Goal: Use online tool/utility: Utilize a website feature to perform a specific function

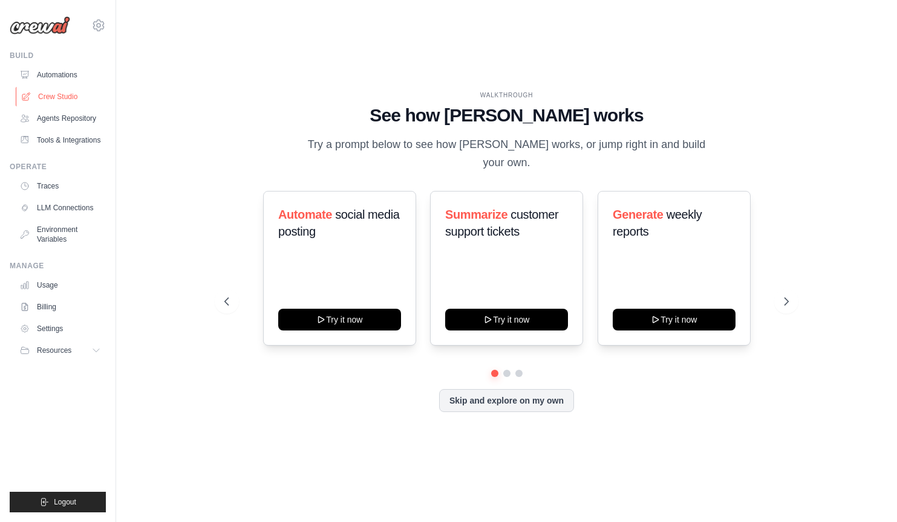
click at [61, 94] on link "Crew Studio" at bounding box center [61, 96] width 91 height 19
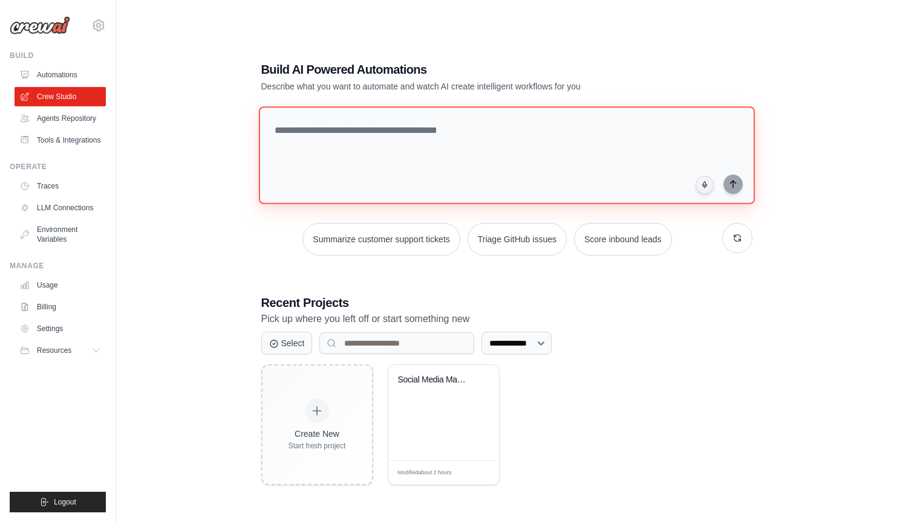
click at [363, 143] on textarea at bounding box center [506, 155] width 496 height 98
paste textarea "**********"
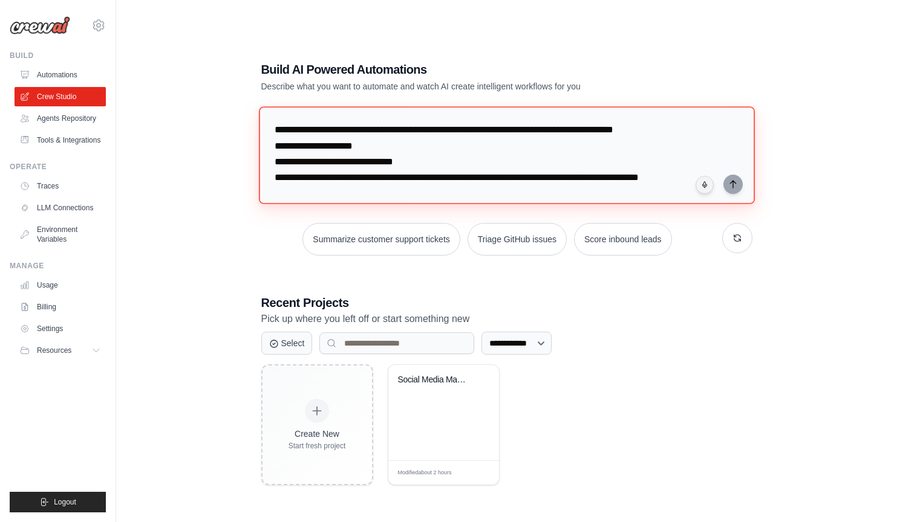
scroll to position [351, 0]
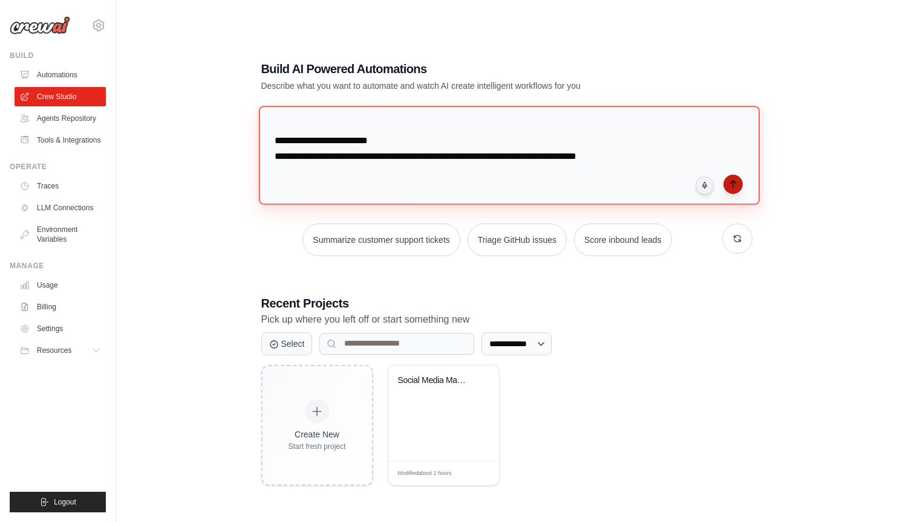
type textarea "**********"
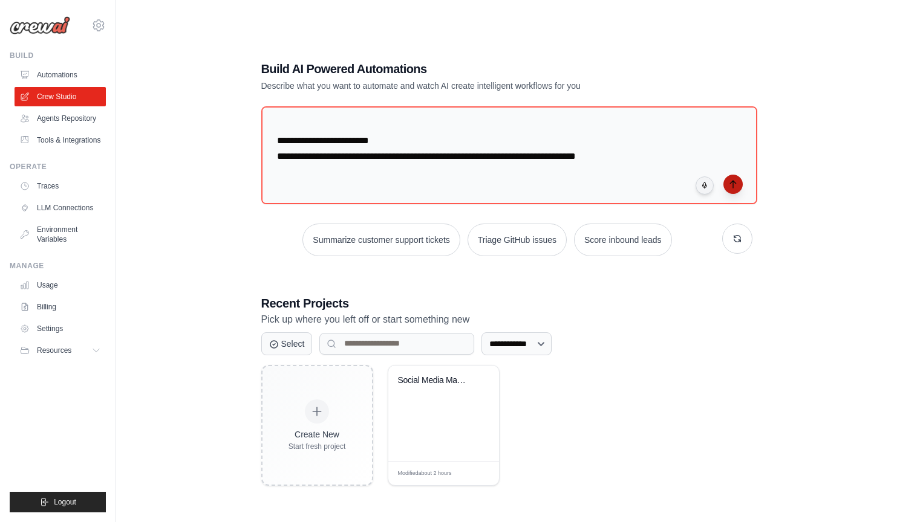
click at [730, 184] on icon "submit" at bounding box center [733, 185] width 10 height 10
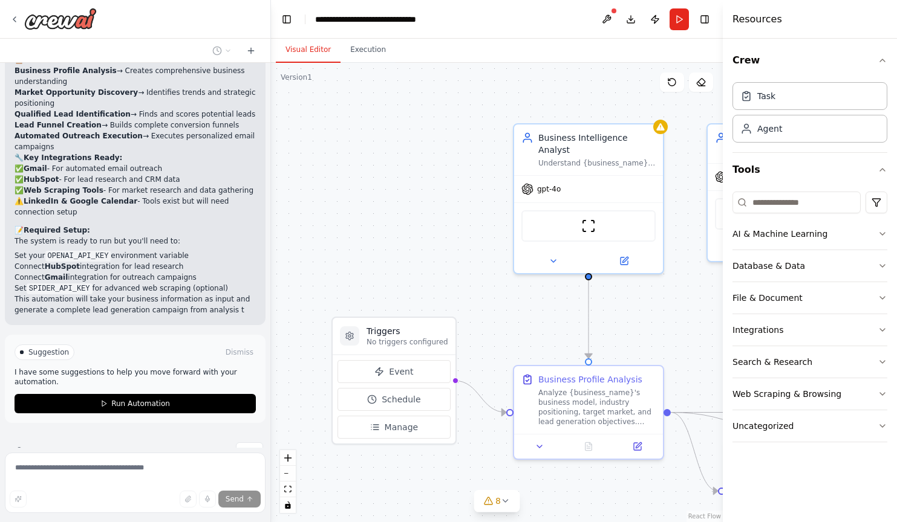
scroll to position [1205, 0]
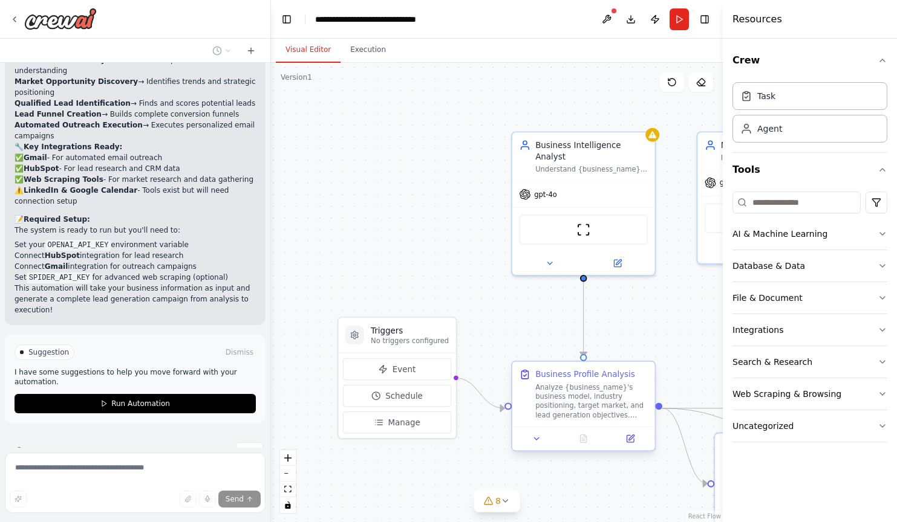
click at [566, 421] on div "Business Profile Analysis Analyze {business_name}'s business model, industry po…" at bounding box center [583, 394] width 143 height 65
click at [628, 438] on icon at bounding box center [629, 438] width 7 height 7
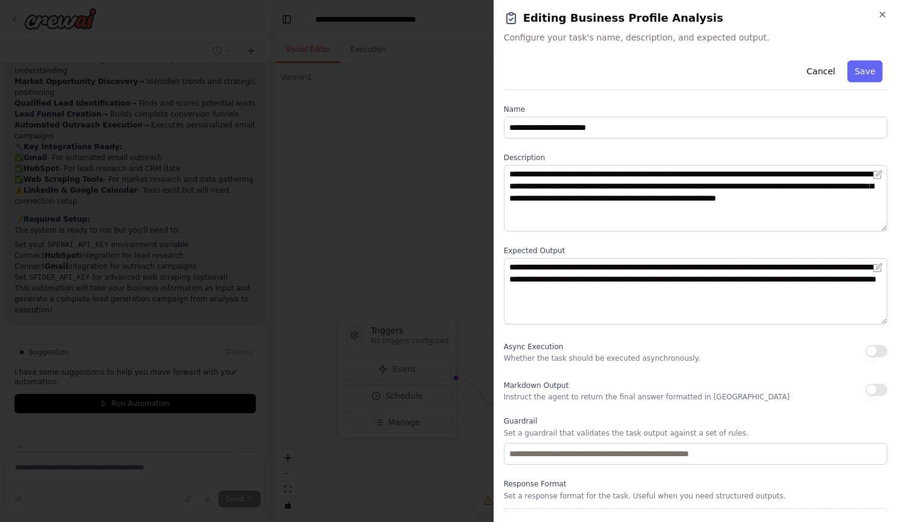
scroll to position [0, 0]
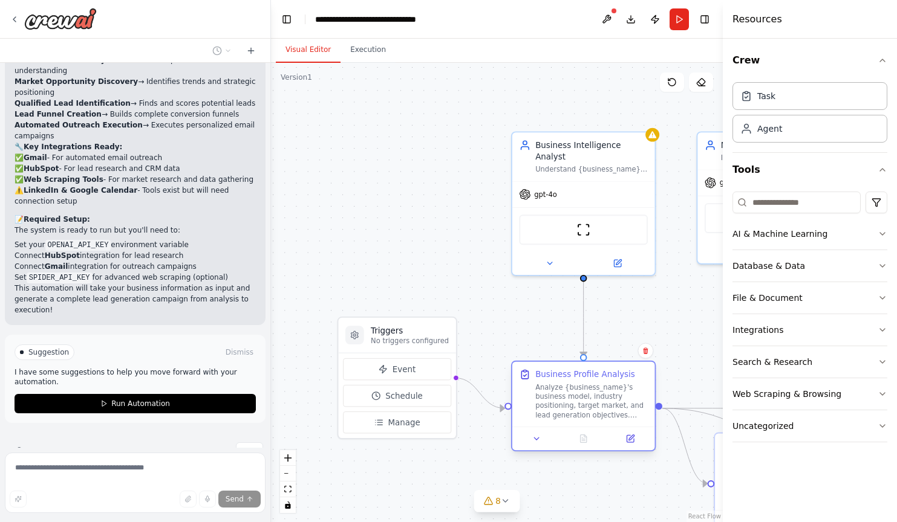
click at [599, 401] on div "Analyze {business_name}'s business model, industry positioning, target market, …" at bounding box center [591, 401] width 112 height 37
click at [629, 440] on icon at bounding box center [630, 437] width 5 height 5
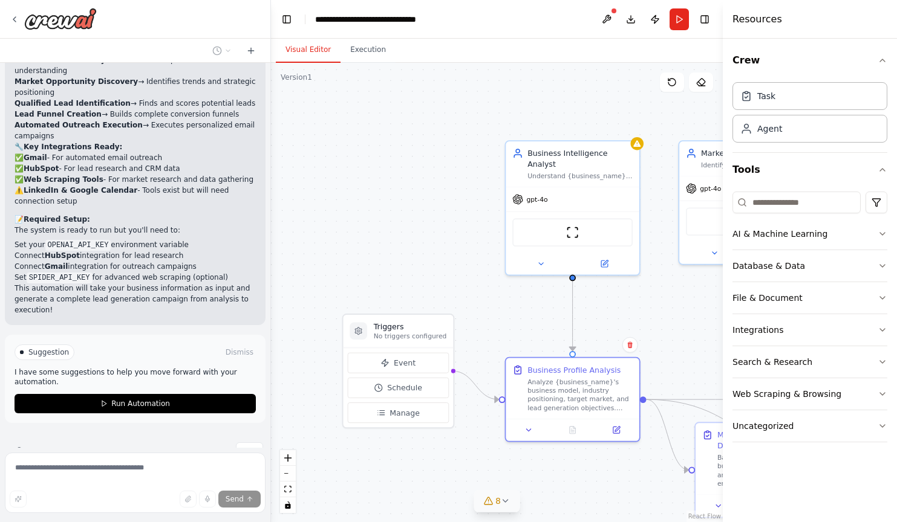
click at [507, 498] on icon at bounding box center [506, 501] width 10 height 10
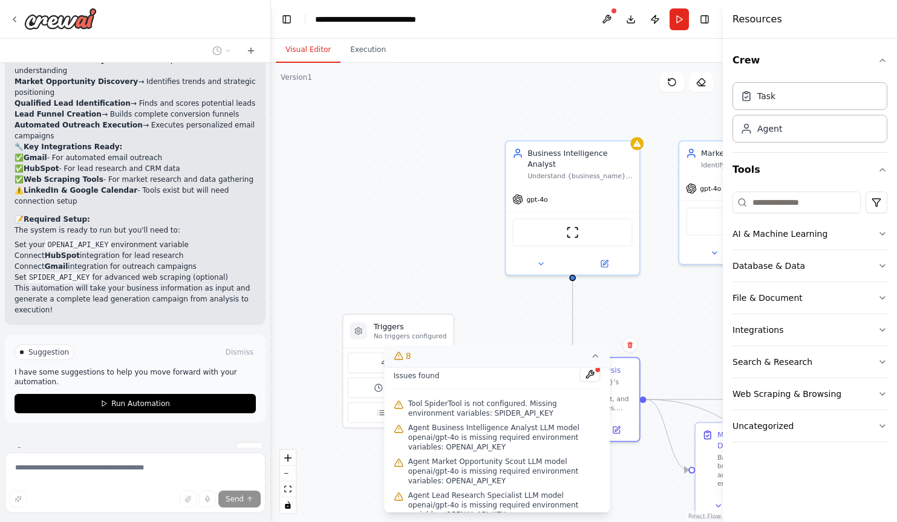
scroll to position [5, 0]
click at [587, 374] on button at bounding box center [589, 375] width 21 height 15
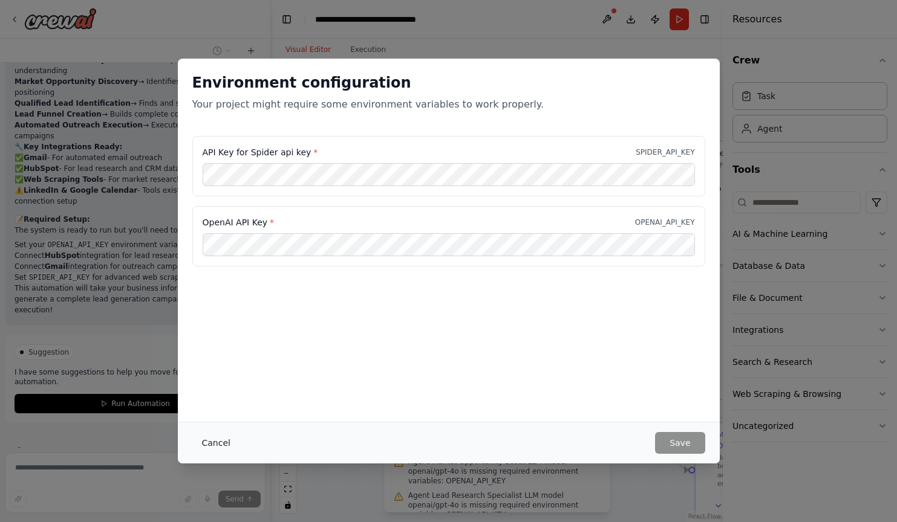
click at [210, 440] on button "Cancel" at bounding box center [216, 443] width 48 height 22
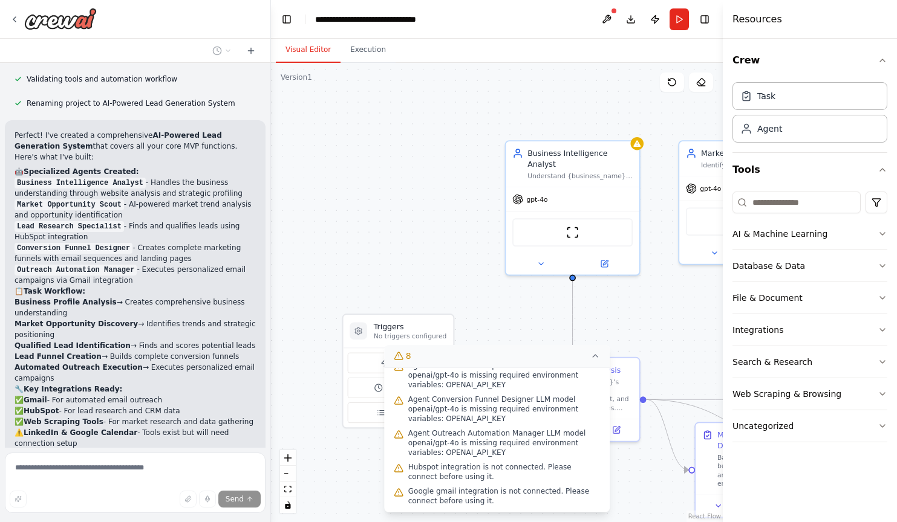
scroll to position [960, 0]
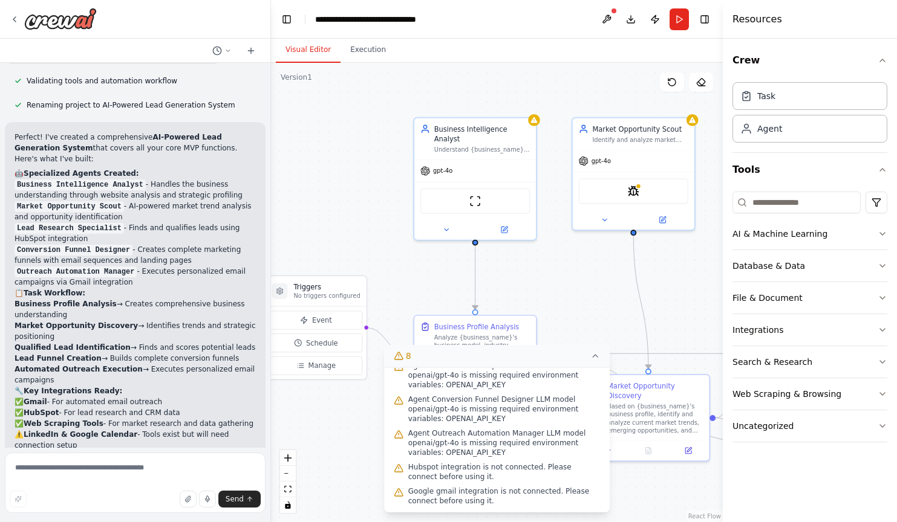
drag, startPoint x: 463, startPoint y: 261, endPoint x: 380, endPoint y: 230, distance: 88.8
click at [380, 230] on div ".deletable-edge-delete-btn { width: 20px; height: 20px; border: 0px solid #ffff…" at bounding box center [497, 293] width 452 height 460
click at [506, 225] on icon at bounding box center [505, 227] width 5 height 5
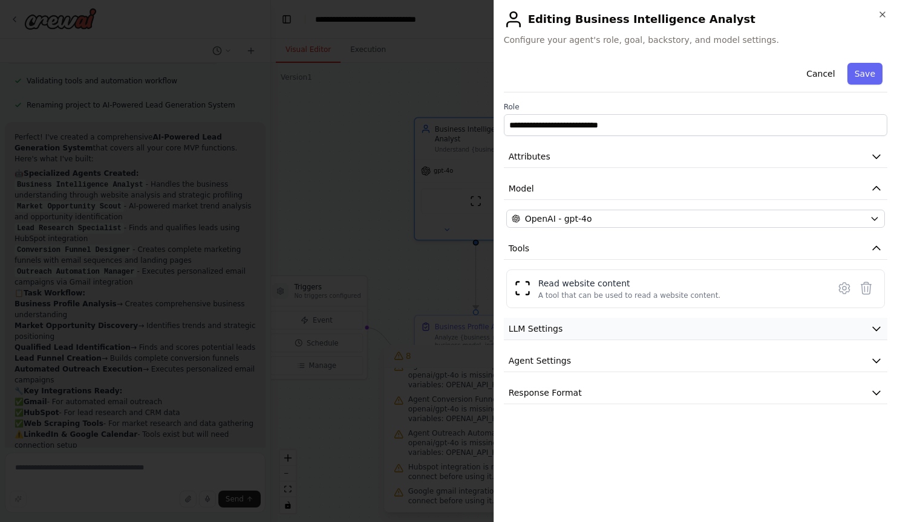
click at [876, 333] on icon "button" at bounding box center [876, 329] width 12 height 12
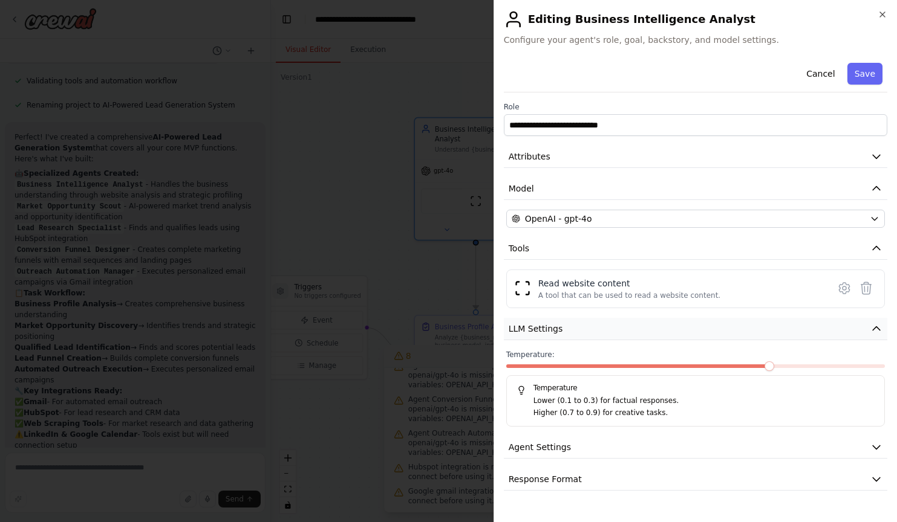
click at [876, 333] on icon "button" at bounding box center [876, 329] width 12 height 12
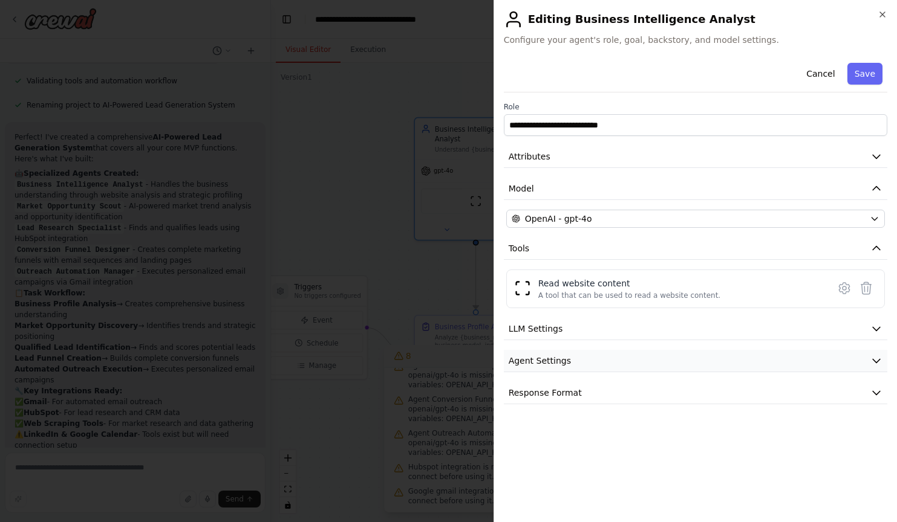
click at [876, 356] on icon "button" at bounding box center [876, 361] width 12 height 12
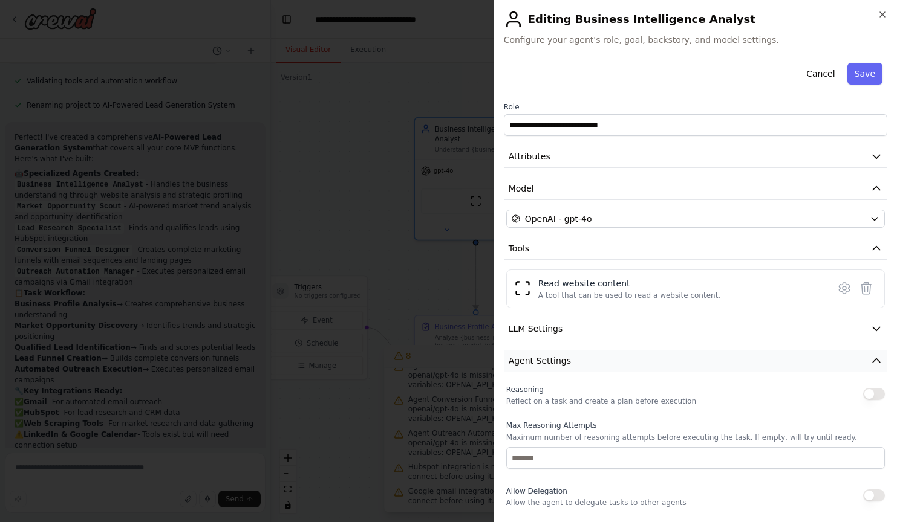
click at [876, 356] on icon "button" at bounding box center [876, 361] width 12 height 12
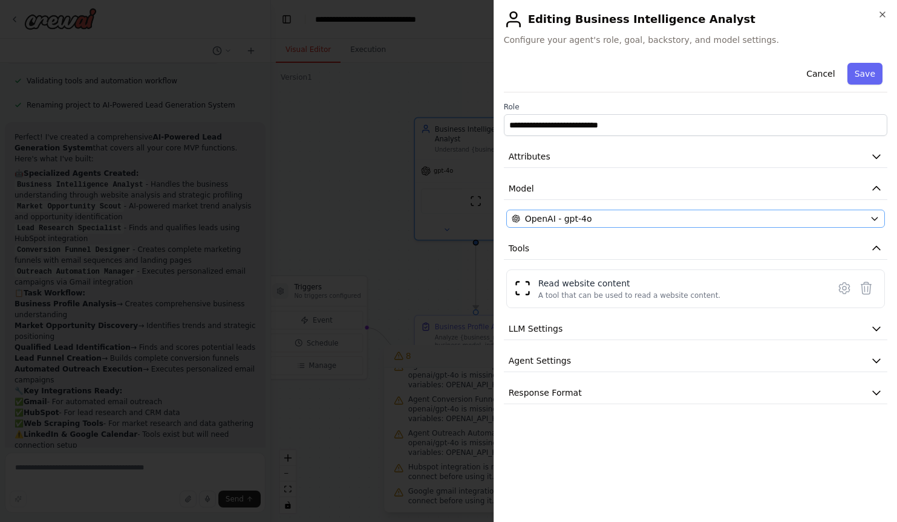
click at [874, 218] on icon "button" at bounding box center [875, 219] width 10 height 10
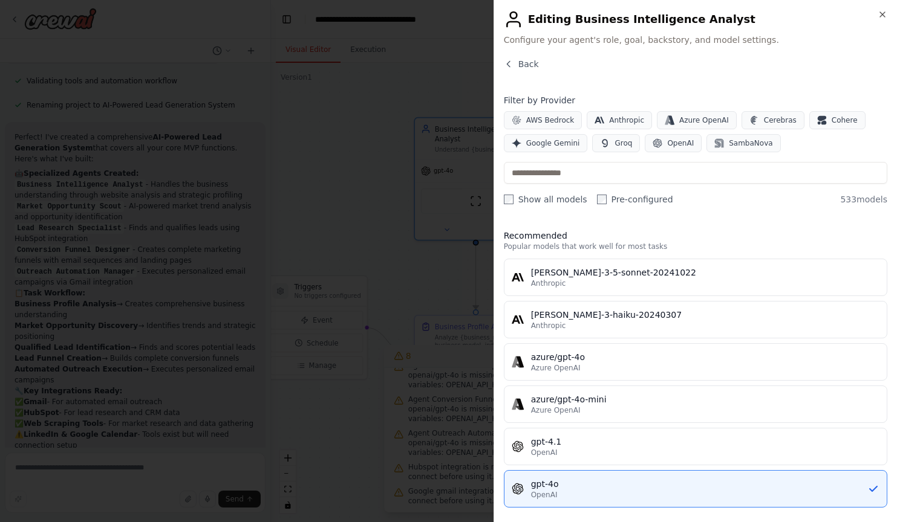
scroll to position [0, 0]
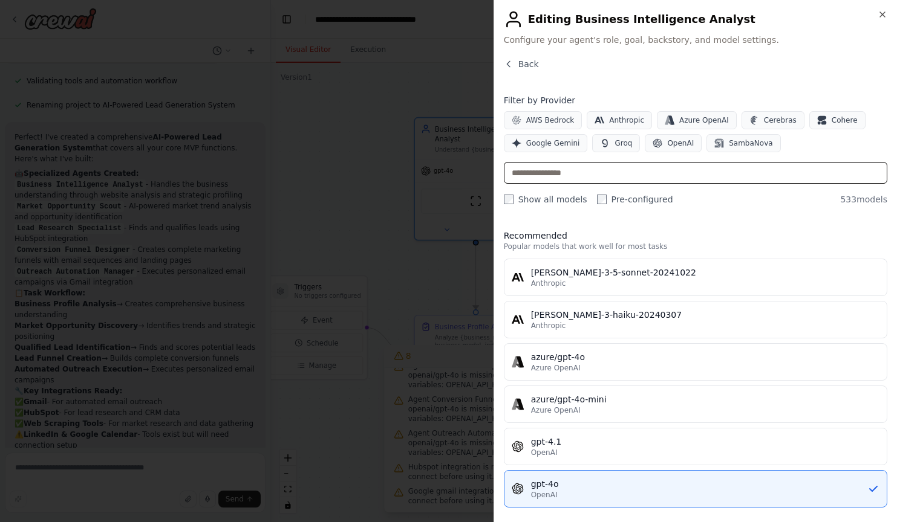
click at [587, 176] on input "text" at bounding box center [695, 173] width 383 height 22
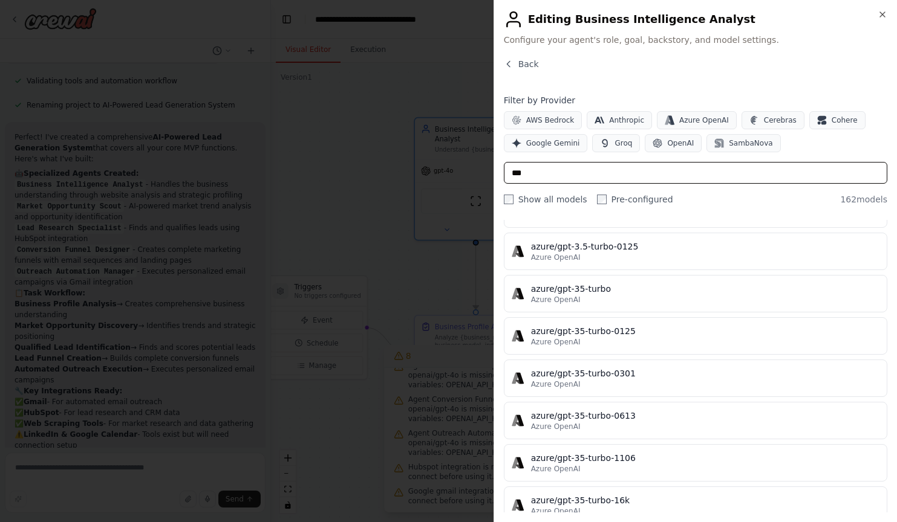
scroll to position [801, 0]
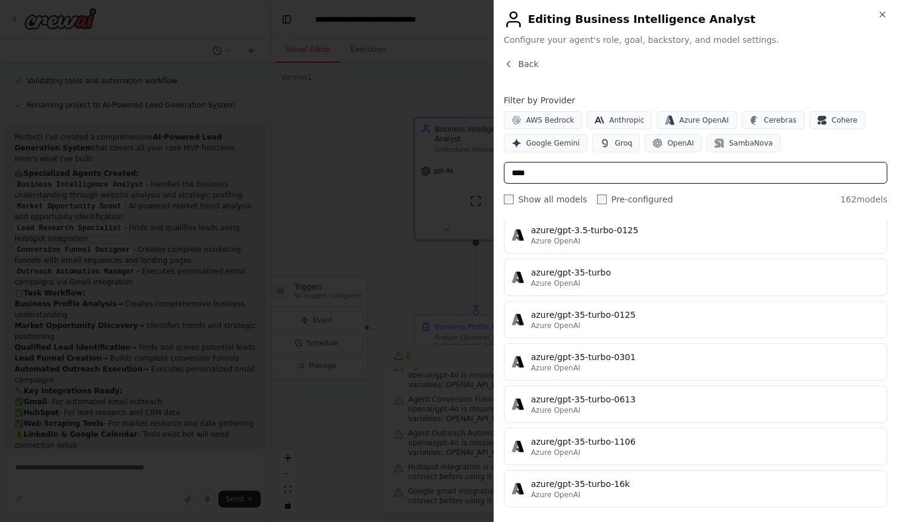
type input "*****"
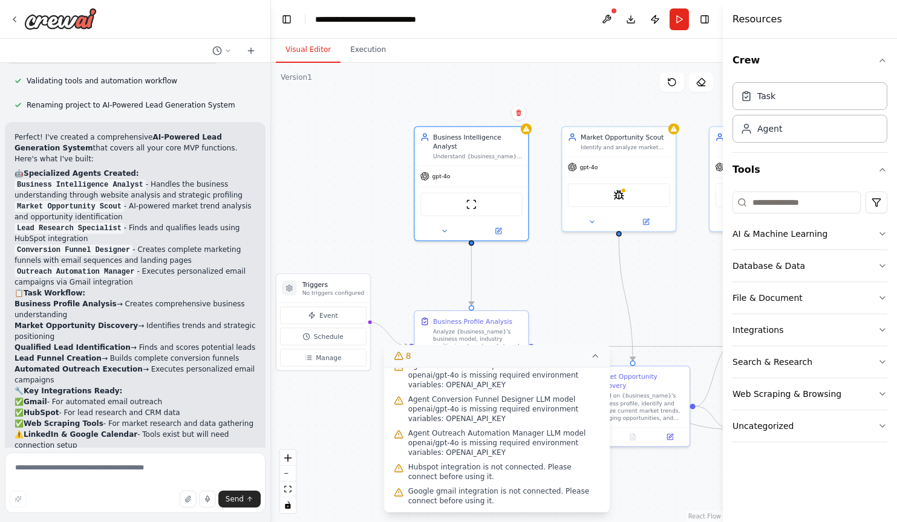
click at [544, 317] on div ".deletable-edge-delete-btn { width: 20px; height: 20px; border: 0px solid #ffff…" at bounding box center [497, 293] width 452 height 460
click at [492, 328] on div "Analyze {business_name}'s business model, industry positioning, target market, …" at bounding box center [477, 341] width 89 height 30
click at [356, 419] on div ".deletable-edge-delete-btn { width: 20px; height: 20px; border: 0px solid #ffff…" at bounding box center [497, 293] width 452 height 460
click at [596, 356] on icon at bounding box center [595, 356] width 5 height 2
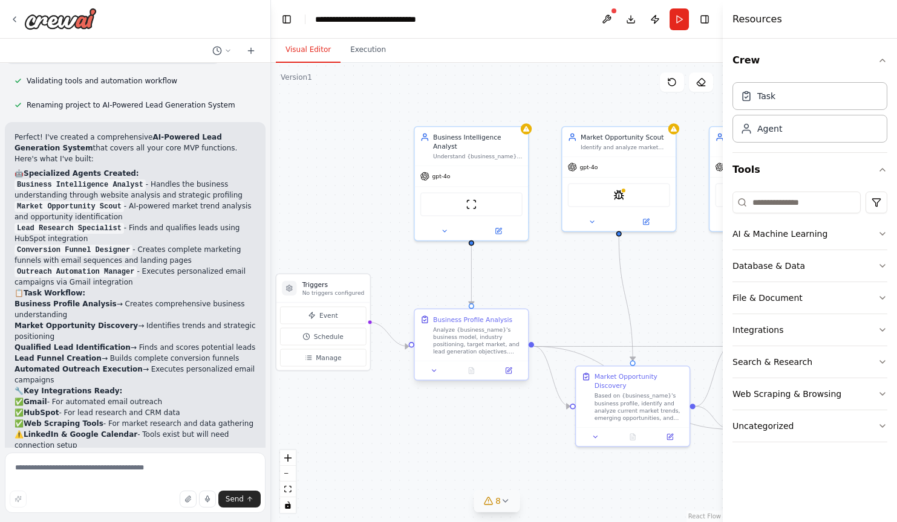
click at [472, 346] on div "Analyze {business_name}'s business model, industry positioning, target market, …" at bounding box center [477, 341] width 89 height 30
click at [469, 345] on div "Analyze {business_name}'s business model, industry positioning, target market, …" at bounding box center [477, 341] width 89 height 30
click at [882, 235] on icon "button" at bounding box center [882, 234] width 5 height 2
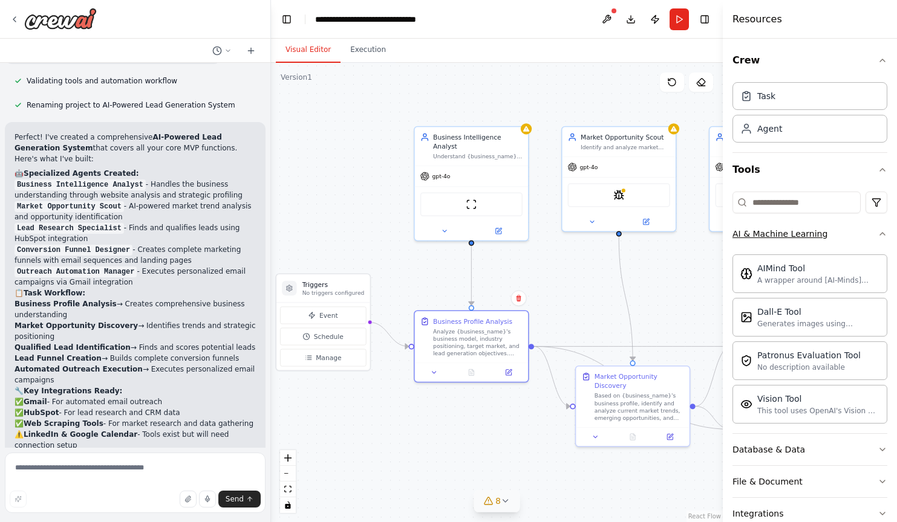
click at [882, 235] on icon "button" at bounding box center [882, 234] width 10 height 10
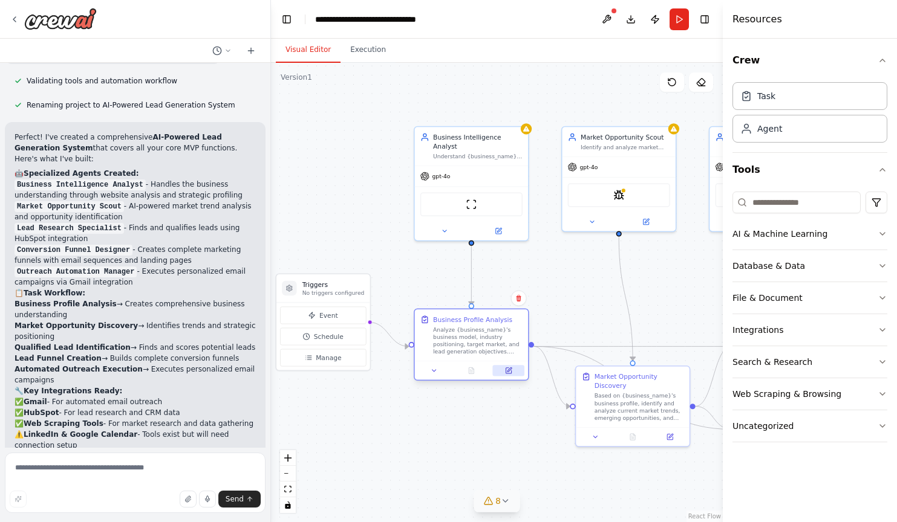
click at [509, 374] on icon at bounding box center [508, 370] width 5 height 5
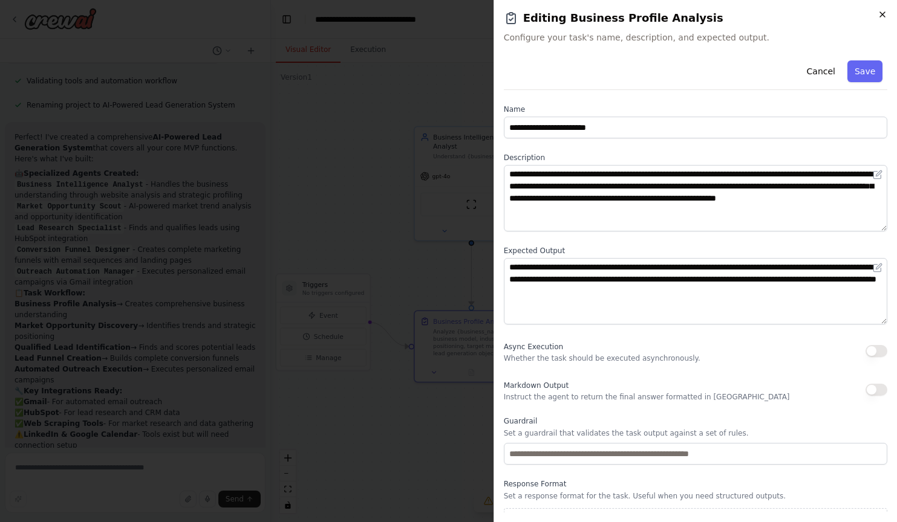
click at [882, 10] on icon "button" at bounding box center [882, 15] width 10 height 10
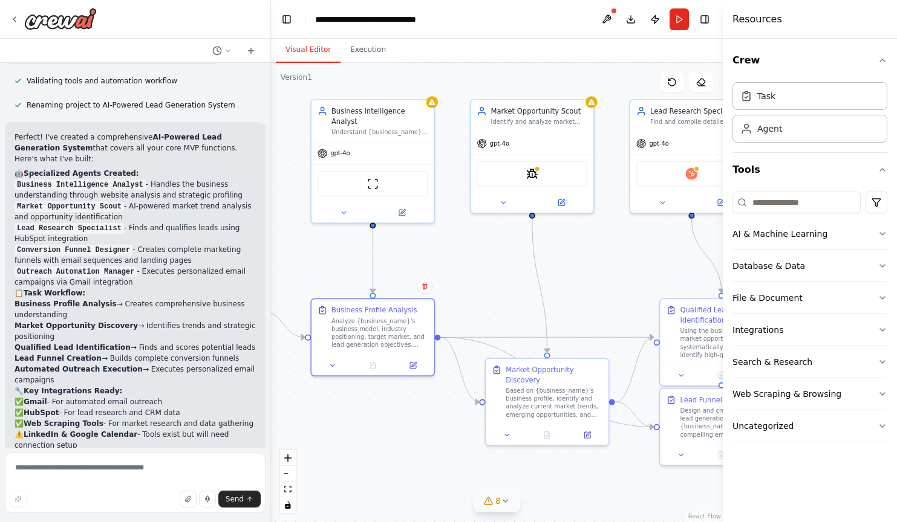
drag, startPoint x: 571, startPoint y: 287, endPoint x: 480, endPoint y: 272, distance: 93.1
click at [480, 272] on div ".deletable-edge-delete-btn { width: 20px; height: 20px; border: 0px solid #ffff…" at bounding box center [497, 293] width 452 height 460
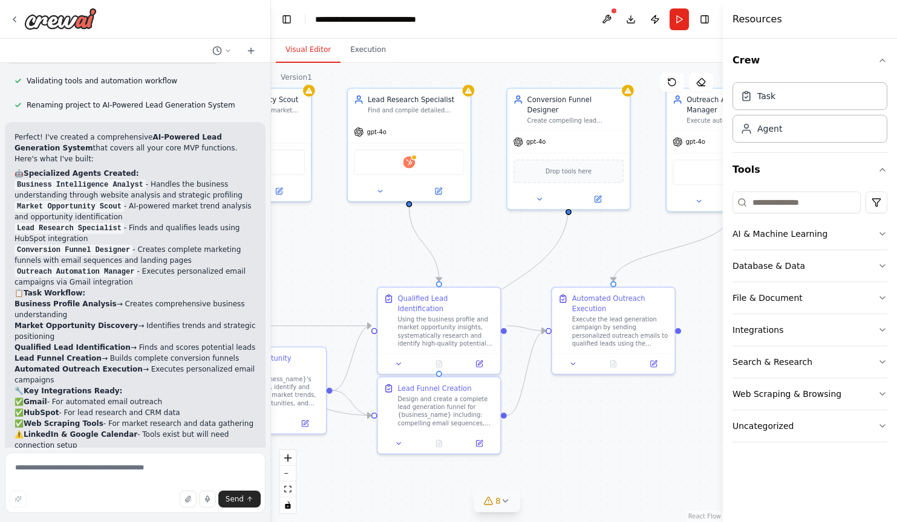
drag, startPoint x: 616, startPoint y: 266, endPoint x: 333, endPoint y: 255, distance: 282.6
click at [333, 255] on div ".deletable-edge-delete-btn { width: 20px; height: 20px; border: 0px solid #ffff…" at bounding box center [497, 293] width 452 height 460
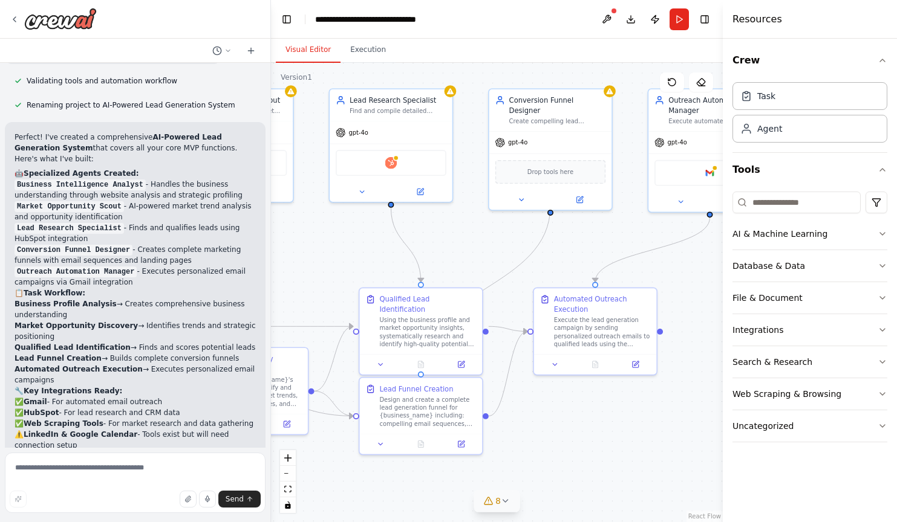
drag, startPoint x: 646, startPoint y: 231, endPoint x: 628, endPoint y: 232, distance: 18.2
click at [628, 232] on div ".deletable-edge-delete-btn { width: 20px; height: 20px; border: 0px solid #ffff…" at bounding box center [497, 293] width 452 height 460
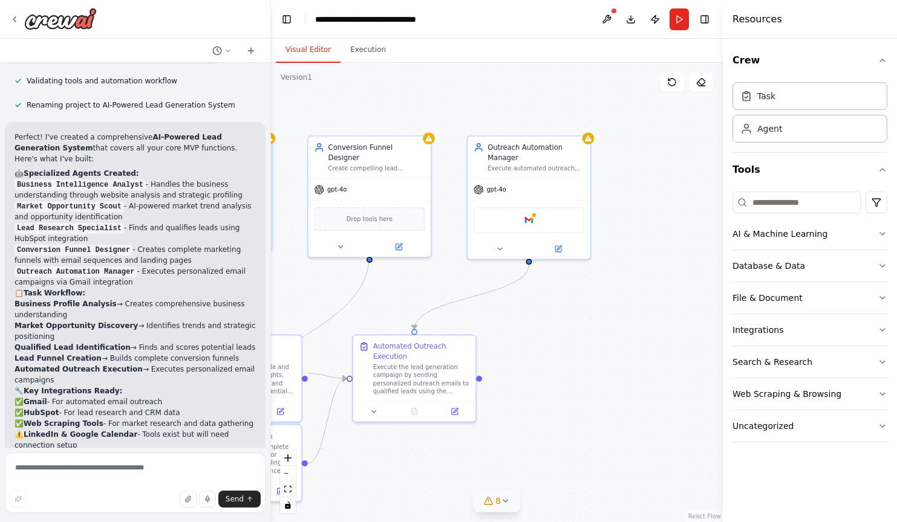
drag, startPoint x: 648, startPoint y: 235, endPoint x: 467, endPoint y: 282, distance: 186.7
click at [467, 282] on div ".deletable-edge-delete-btn { width: 20px; height: 20px; border: 0px solid #ffff…" at bounding box center [497, 293] width 452 height 460
click at [455, 409] on icon at bounding box center [455, 408] width 5 height 5
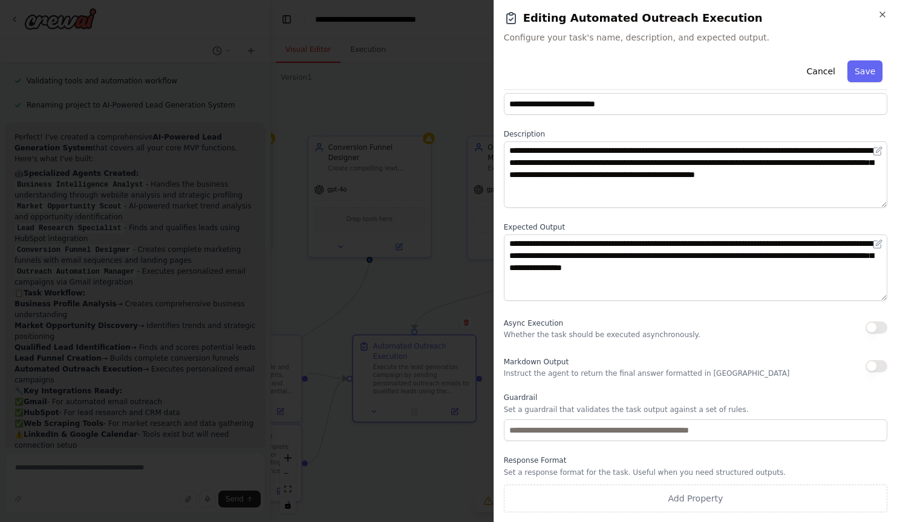
scroll to position [24, 0]
click at [883, 14] on icon "button" at bounding box center [882, 14] width 5 height 5
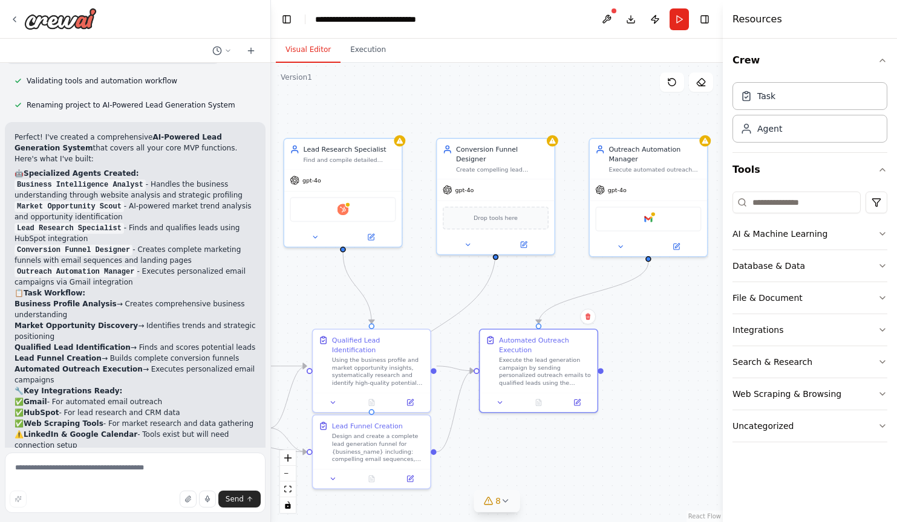
drag, startPoint x: 406, startPoint y: 298, endPoint x: 527, endPoint y: 293, distance: 121.0
click at [527, 293] on div ".deletable-edge-delete-btn { width: 20px; height: 20px; border: 0px solid #ffff…" at bounding box center [497, 293] width 452 height 460
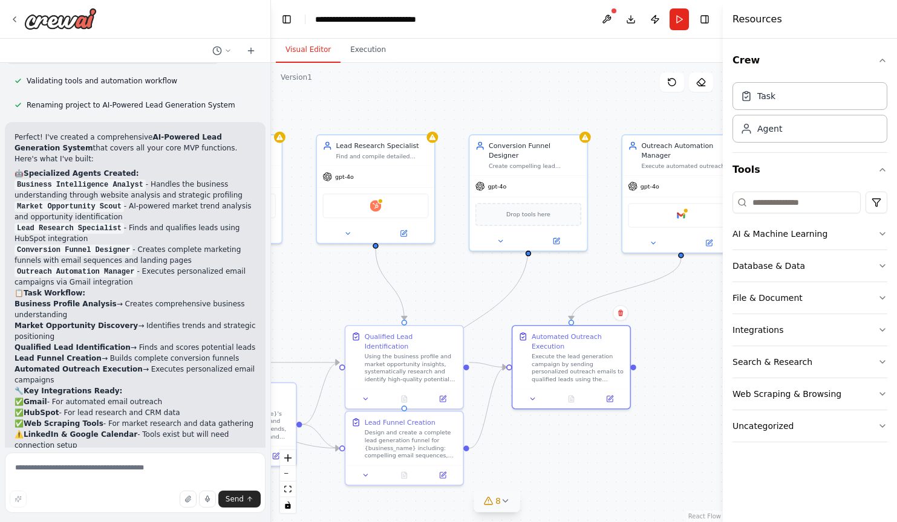
drag, startPoint x: 527, startPoint y: 293, endPoint x: 559, endPoint y: 290, distance: 32.9
click at [559, 290] on div ".deletable-edge-delete-btn { width: 20px; height: 20px; border: 0px solid #ffff…" at bounding box center [497, 293] width 452 height 460
click at [441, 472] on icon at bounding box center [442, 473] width 5 height 5
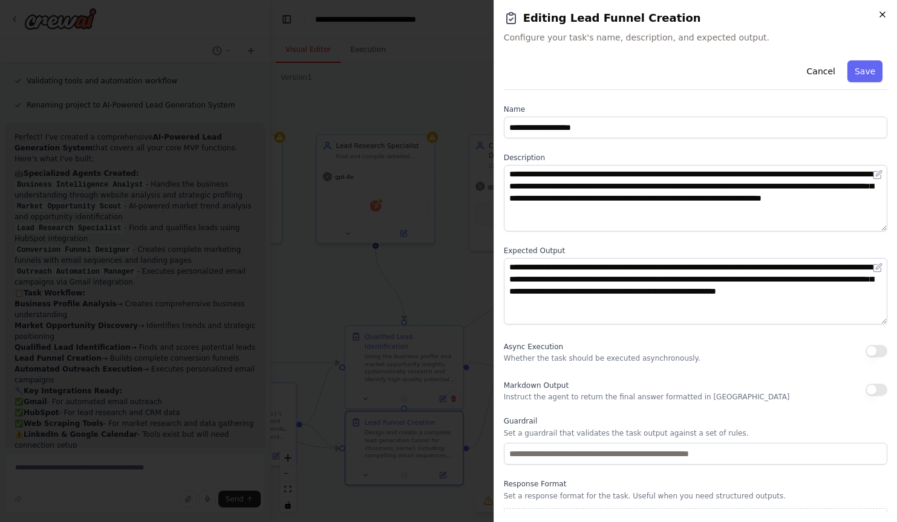
click at [882, 11] on icon "button" at bounding box center [882, 15] width 10 height 10
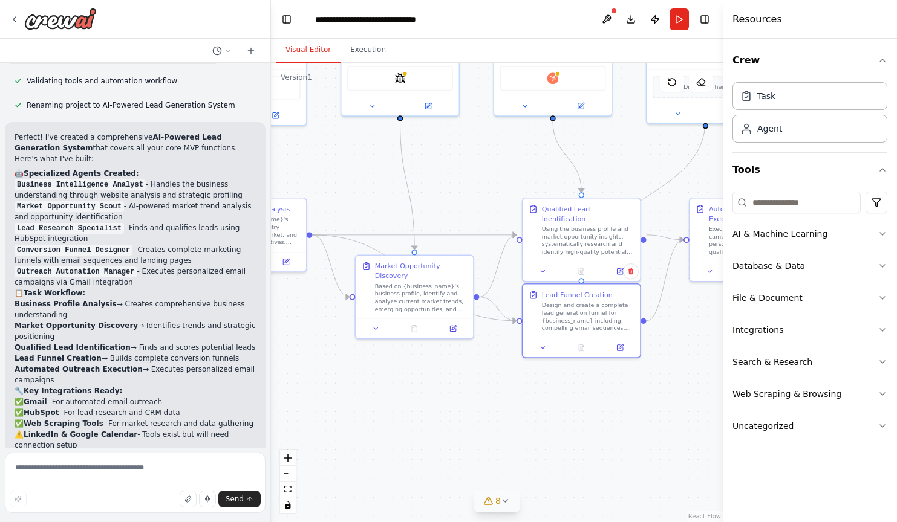
drag, startPoint x: 545, startPoint y: 429, endPoint x: 723, endPoint y: 301, distance: 218.3
click at [723, 301] on div "A smart assistant that builds a tailored lead generation system using AI-powere…" at bounding box center [448, 261] width 897 height 522
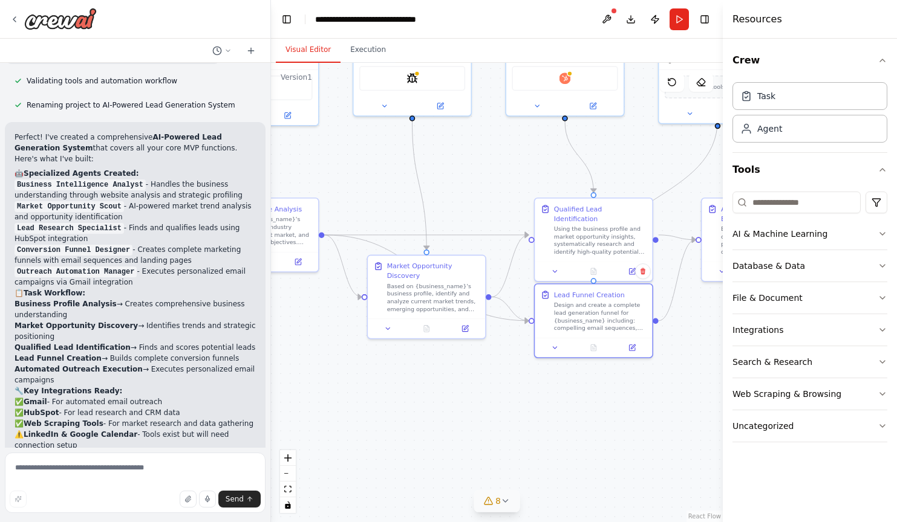
drag, startPoint x: 302, startPoint y: 357, endPoint x: 324, endPoint y: 359, distance: 22.4
click at [324, 359] on div ".deletable-edge-delete-btn { width: 20px; height: 20px; border: 0px solid #ffff…" at bounding box center [497, 293] width 452 height 460
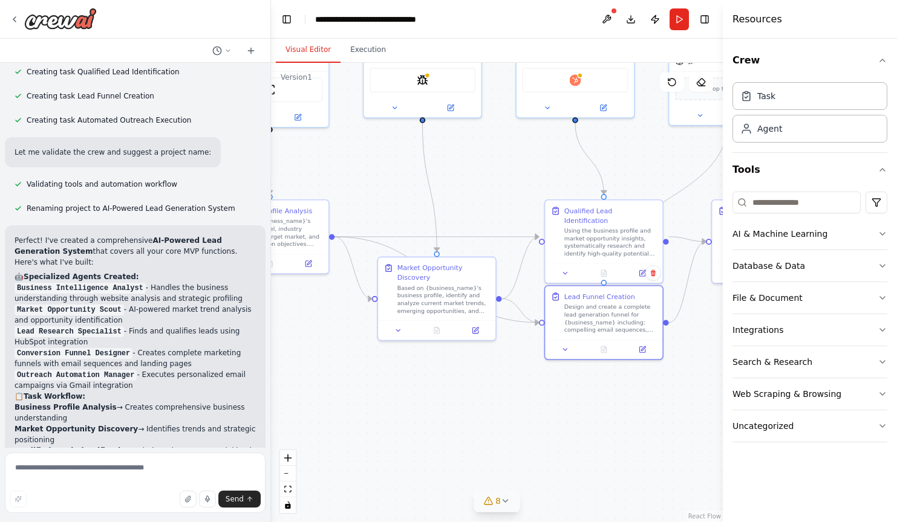
scroll to position [861, 0]
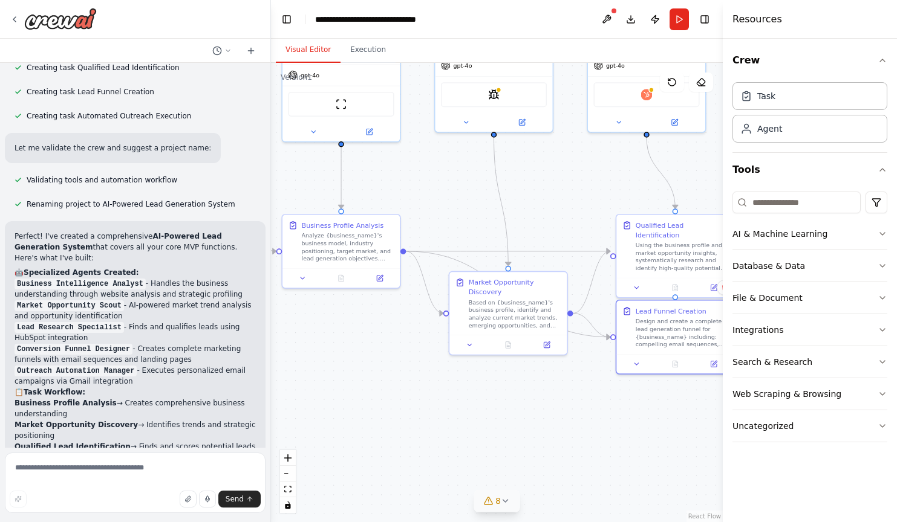
drag, startPoint x: 330, startPoint y: 373, endPoint x: 402, endPoint y: 388, distance: 74.0
click at [402, 388] on div ".deletable-edge-delete-btn { width: 20px; height: 20px; border: 0px solid #ffff…" at bounding box center [497, 293] width 452 height 460
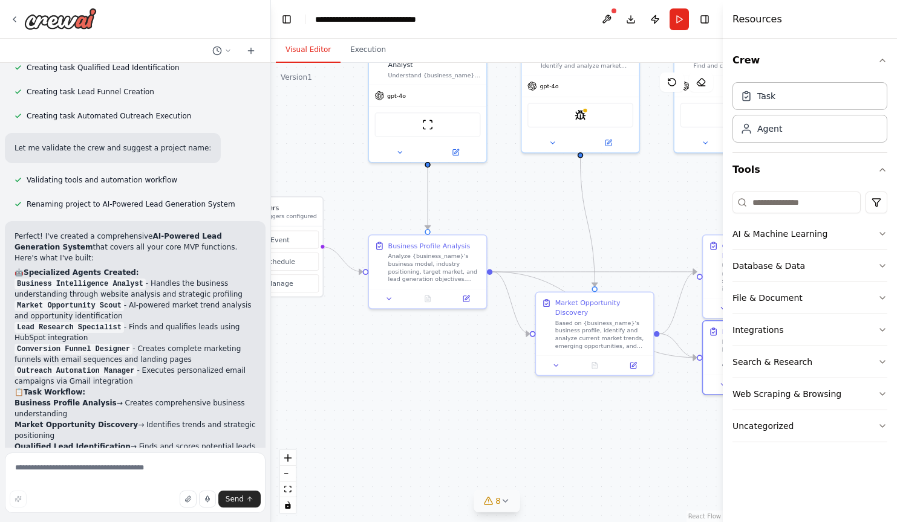
drag, startPoint x: 357, startPoint y: 332, endPoint x: 442, endPoint y: 353, distance: 87.7
click at [442, 353] on div ".deletable-edge-delete-btn { width: 20px; height: 20px; border: 0px solid #ffff…" at bounding box center [497, 293] width 452 height 460
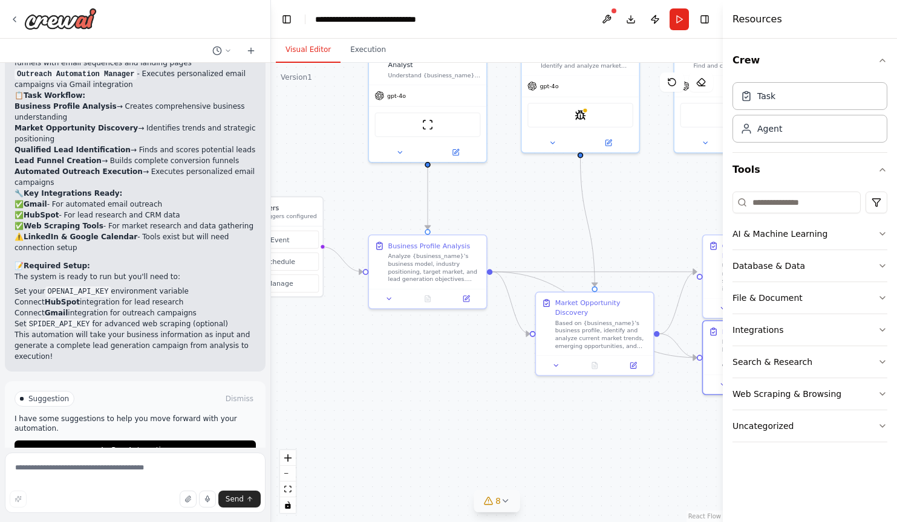
scroll to position [1157, 0]
click at [108, 447] on icon at bounding box center [103, 450] width 7 height 7
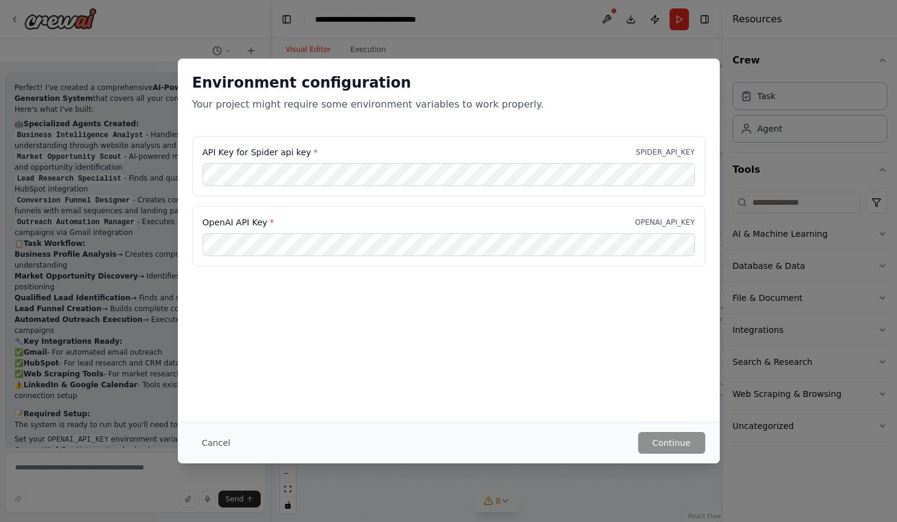
scroll to position [995, 0]
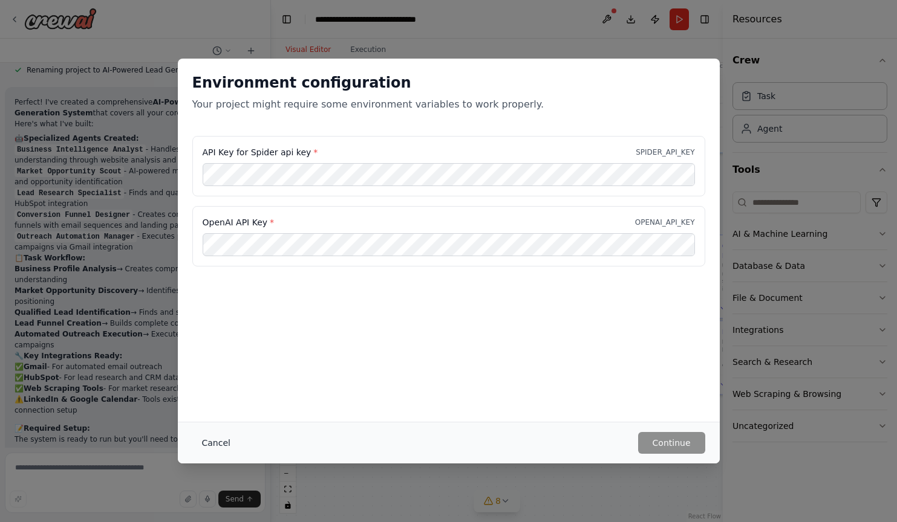
click at [207, 443] on button "Cancel" at bounding box center [216, 443] width 48 height 22
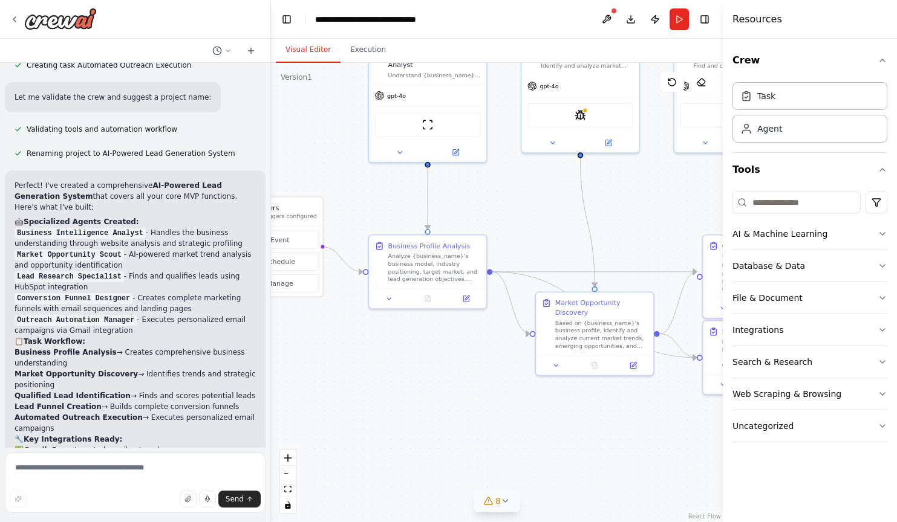
scroll to position [883, 0]
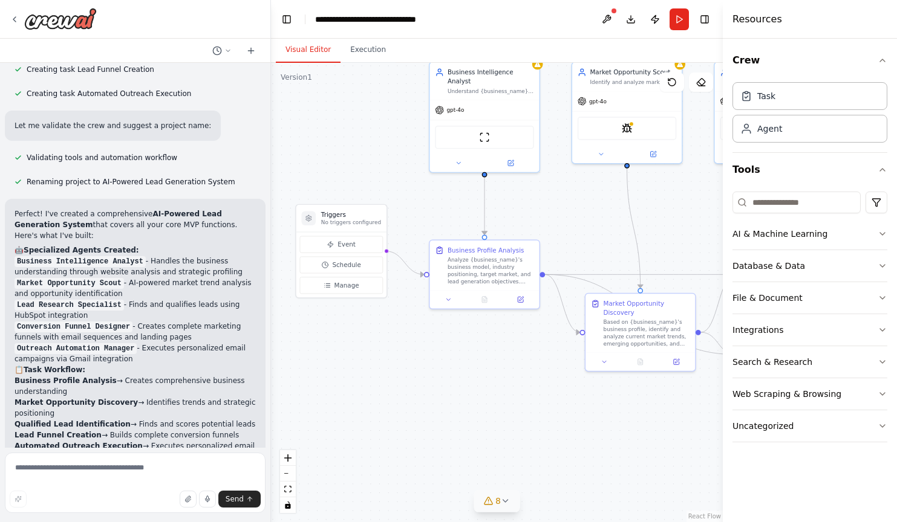
drag, startPoint x: 369, startPoint y: 198, endPoint x: 429, endPoint y: 198, distance: 59.9
click at [430, 198] on div ".deletable-edge-delete-btn { width: 20px; height: 20px; border: 0px solid #ffff…" at bounding box center [497, 293] width 452 height 460
click at [521, 302] on button at bounding box center [520, 298] width 31 height 11
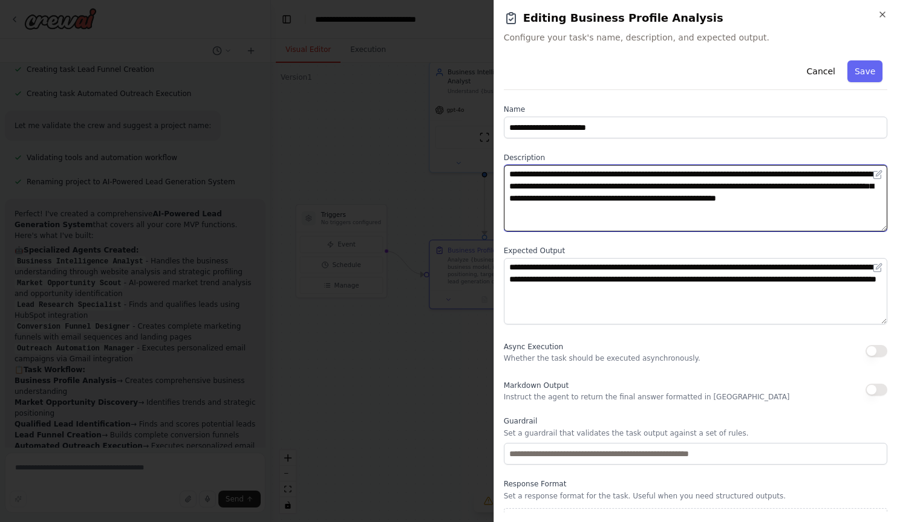
drag, startPoint x: 539, startPoint y: 174, endPoint x: 620, endPoint y: 175, distance: 81.0
click at [620, 175] on textarea "**********" at bounding box center [695, 198] width 383 height 67
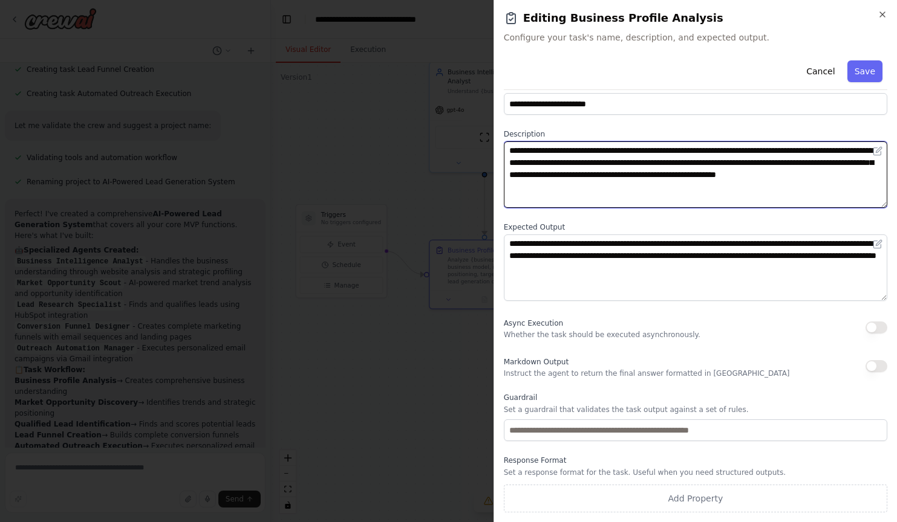
scroll to position [24, 0]
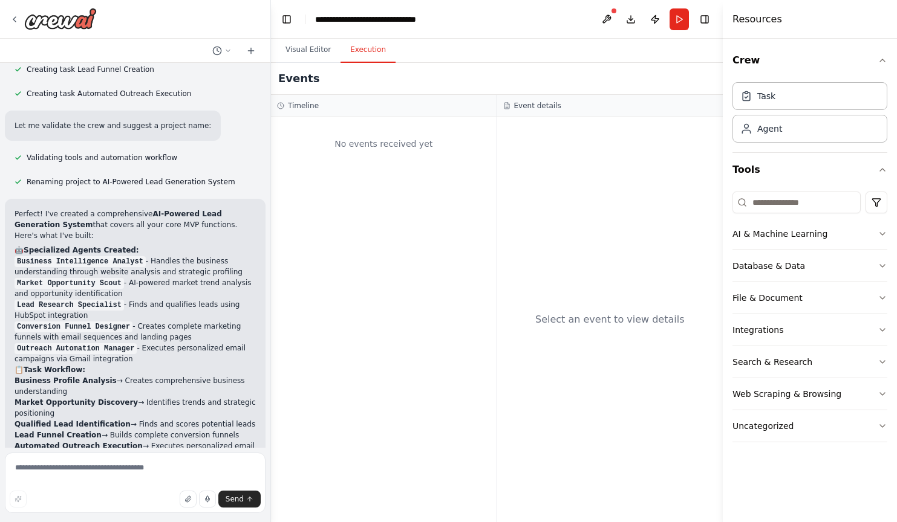
click at [374, 53] on button "Execution" at bounding box center [367, 49] width 55 height 25
click at [303, 51] on button "Visual Editor" at bounding box center [308, 49] width 65 height 25
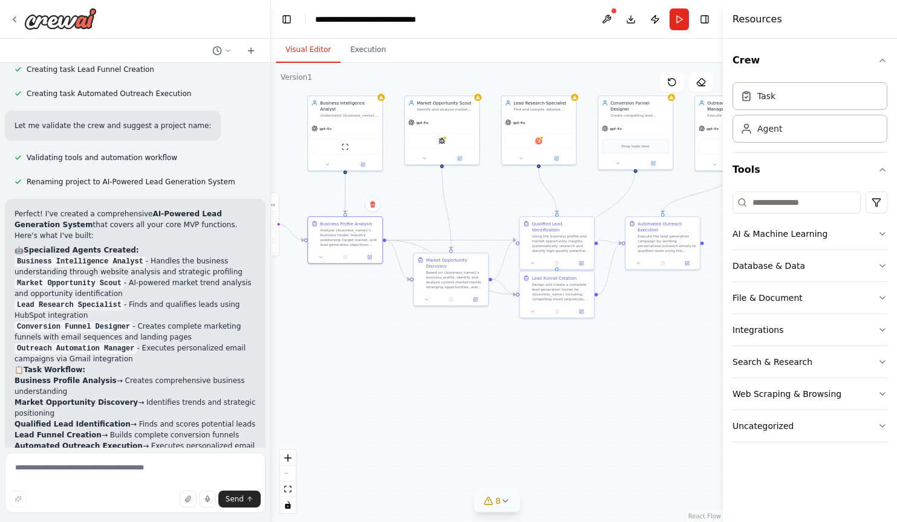
drag, startPoint x: 527, startPoint y: 351, endPoint x: 436, endPoint y: 359, distance: 91.0
click at [436, 359] on div ".deletable-edge-delete-btn { width: 20px; height: 20px; border: 0px solid #ffff…" at bounding box center [497, 293] width 452 height 460
click at [513, 496] on button "8" at bounding box center [496, 501] width 47 height 22
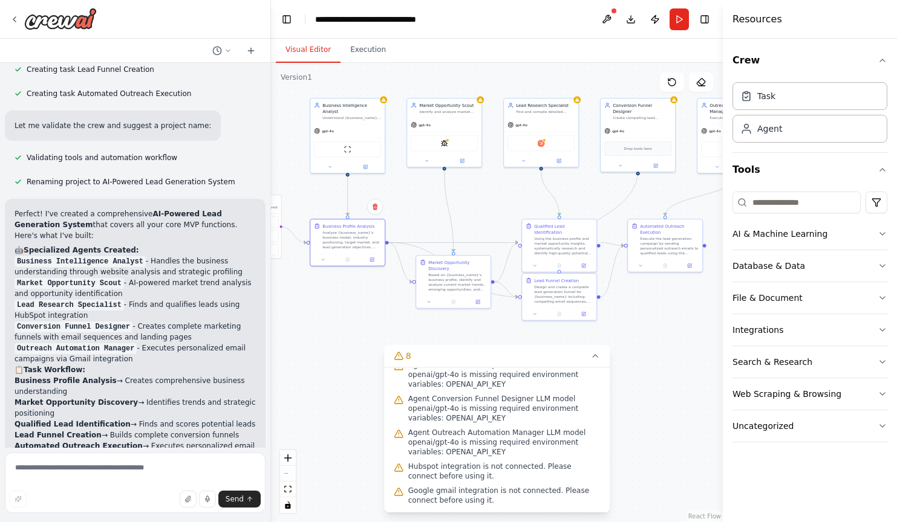
scroll to position [135, 0]
click at [359, 404] on div ".deletable-edge-delete-btn { width: 20px; height: 20px; border: 0px solid #ffff…" at bounding box center [497, 293] width 452 height 460
click at [599, 354] on icon at bounding box center [595, 356] width 10 height 10
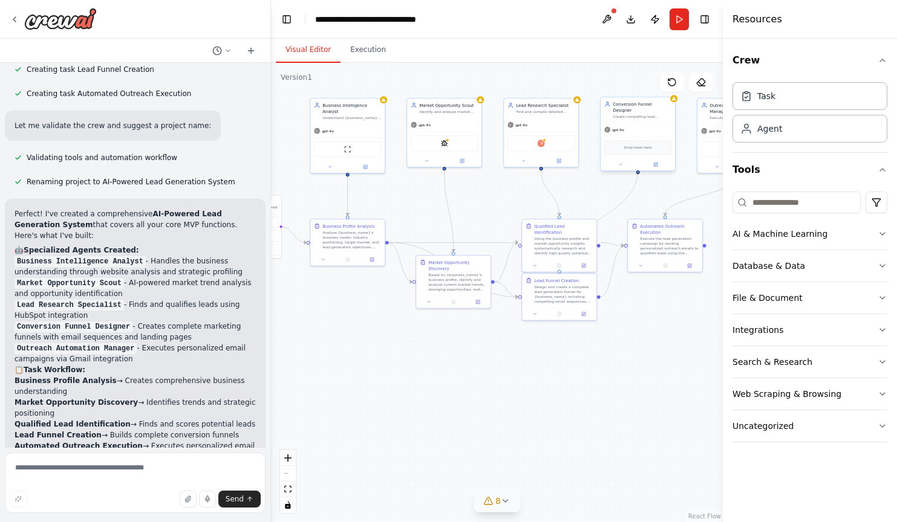
click at [639, 145] on span "Drop tools here" at bounding box center [638, 148] width 28 height 6
click at [658, 162] on icon at bounding box center [655, 164] width 5 height 5
click at [585, 263] on icon at bounding box center [584, 265] width 4 height 4
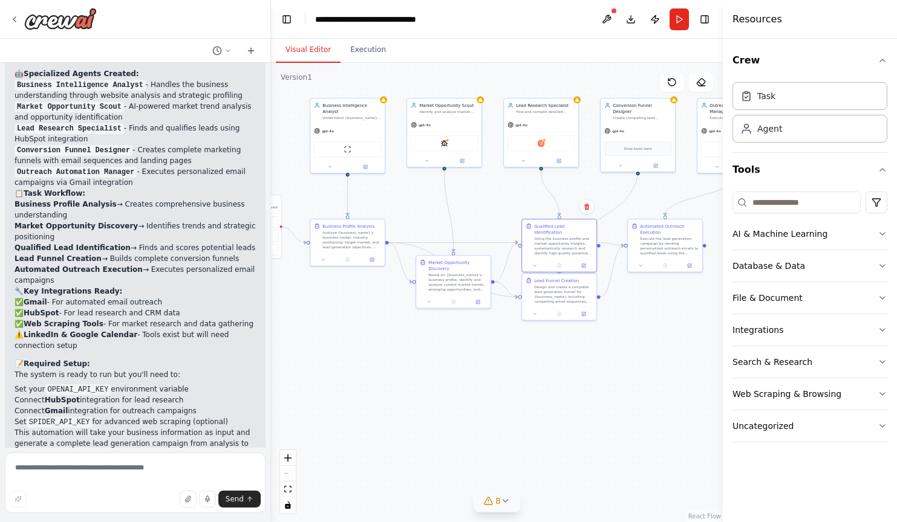
scroll to position [1059, 0]
click at [582, 312] on icon at bounding box center [584, 313] width 4 height 4
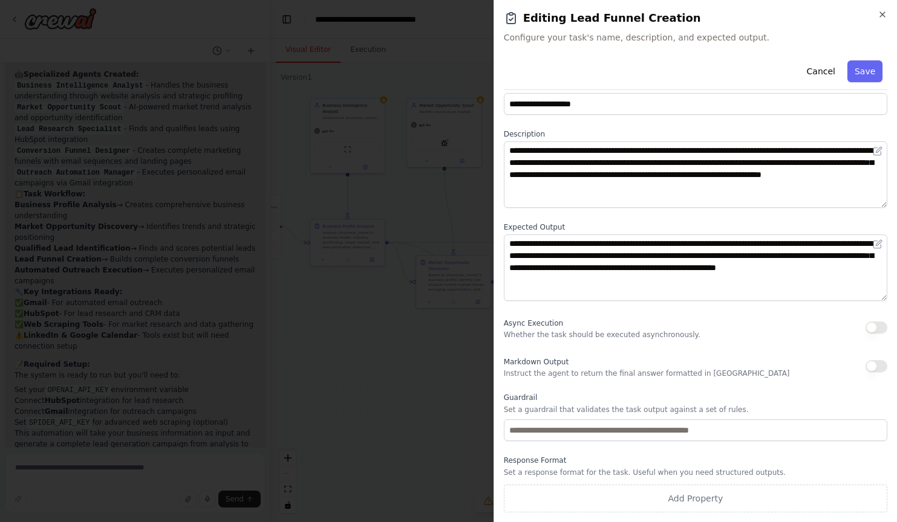
scroll to position [24, 0]
click at [885, 13] on icon "button" at bounding box center [882, 15] width 10 height 10
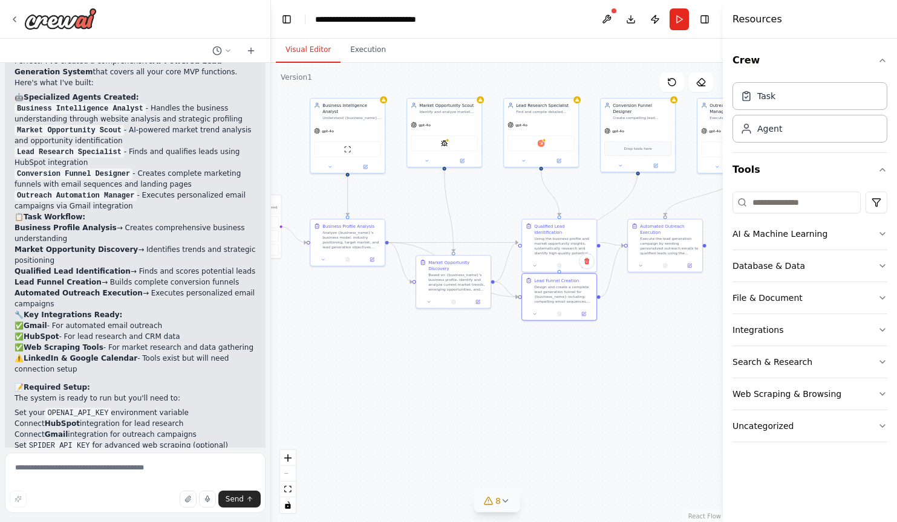
scroll to position [1050, 0]
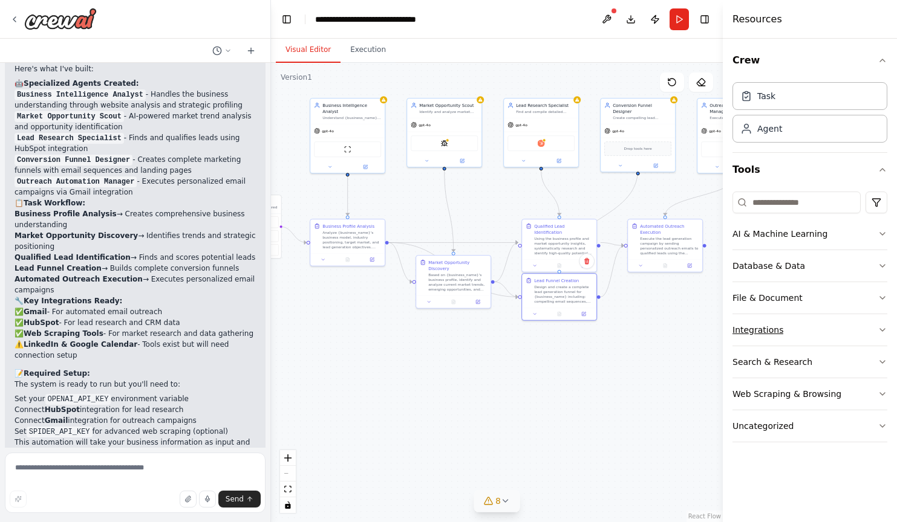
click at [884, 329] on icon "button" at bounding box center [882, 330] width 10 height 10
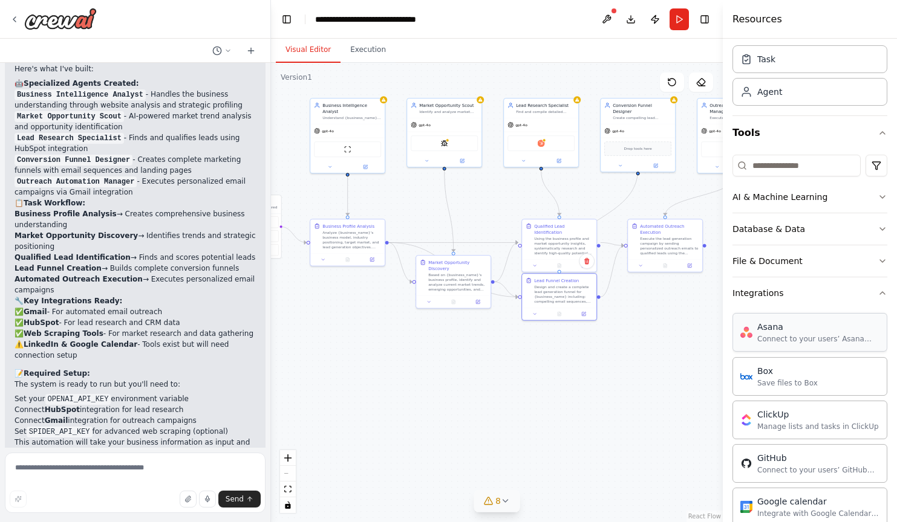
scroll to position [37, 0]
click at [880, 291] on icon "button" at bounding box center [882, 293] width 10 height 10
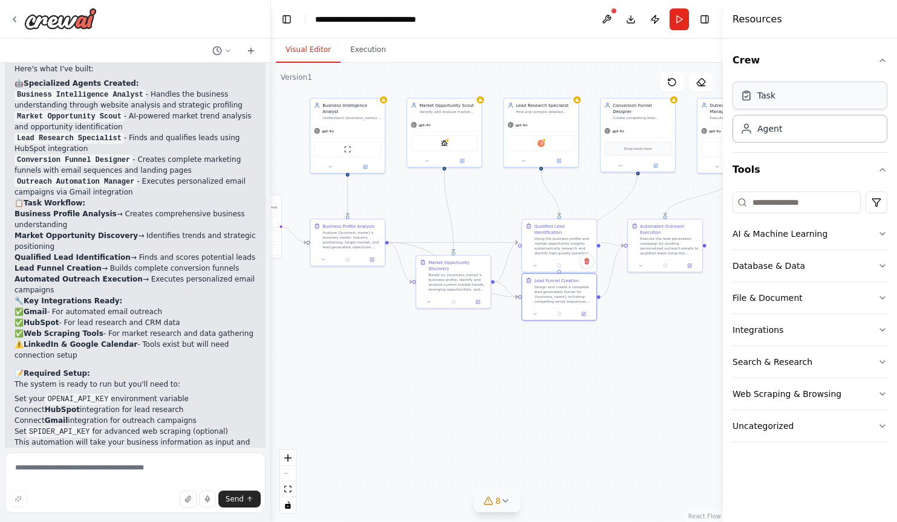
scroll to position [0, 0]
click at [793, 92] on div "Task" at bounding box center [809, 96] width 155 height 28
click at [608, 11] on button at bounding box center [606, 19] width 19 height 22
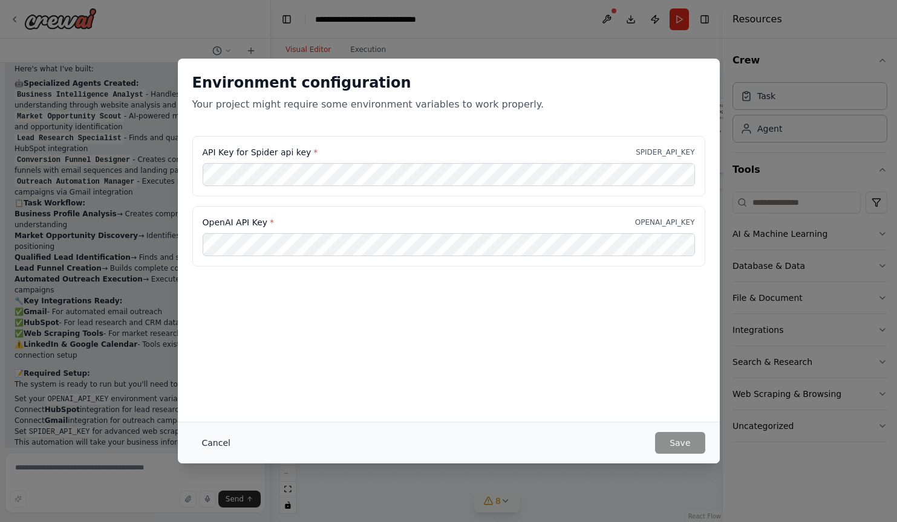
click at [218, 444] on button "Cancel" at bounding box center [216, 443] width 48 height 22
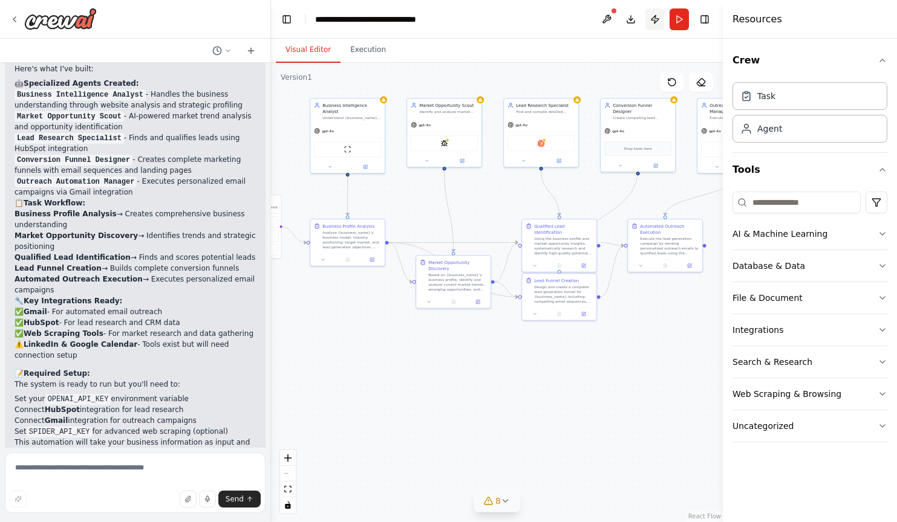
click at [652, 18] on button "Publish" at bounding box center [654, 19] width 19 height 22
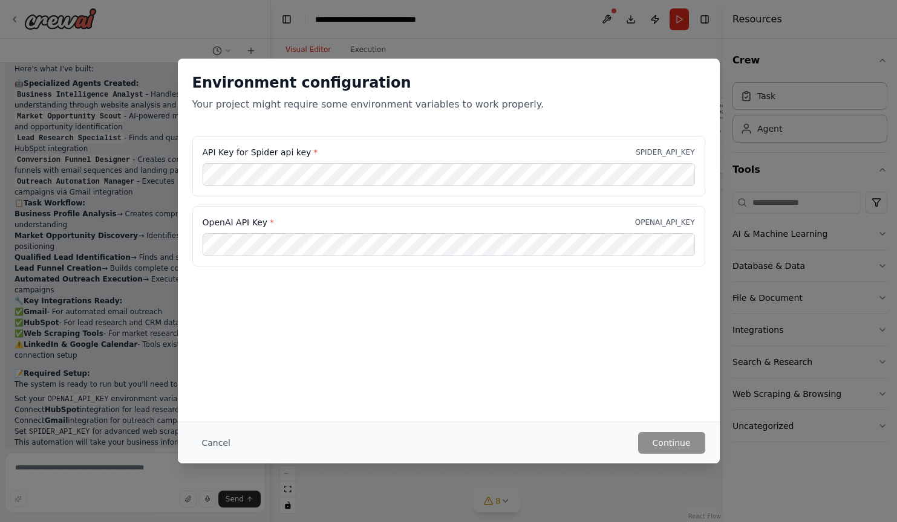
click at [638, 34] on div "Environment configuration Your project might require some environment variables…" at bounding box center [448, 261] width 897 height 522
click at [220, 442] on button "Cancel" at bounding box center [216, 443] width 48 height 22
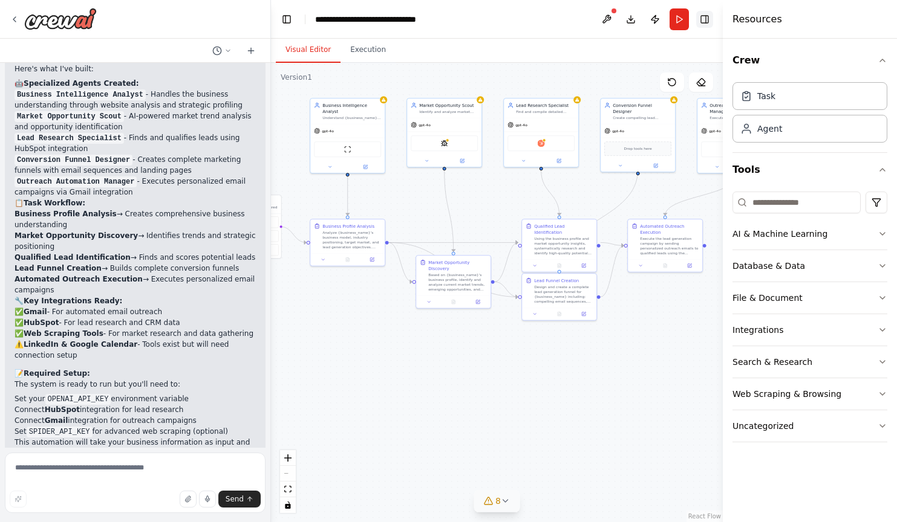
click at [704, 22] on button "Toggle Right Sidebar" at bounding box center [704, 19] width 17 height 17
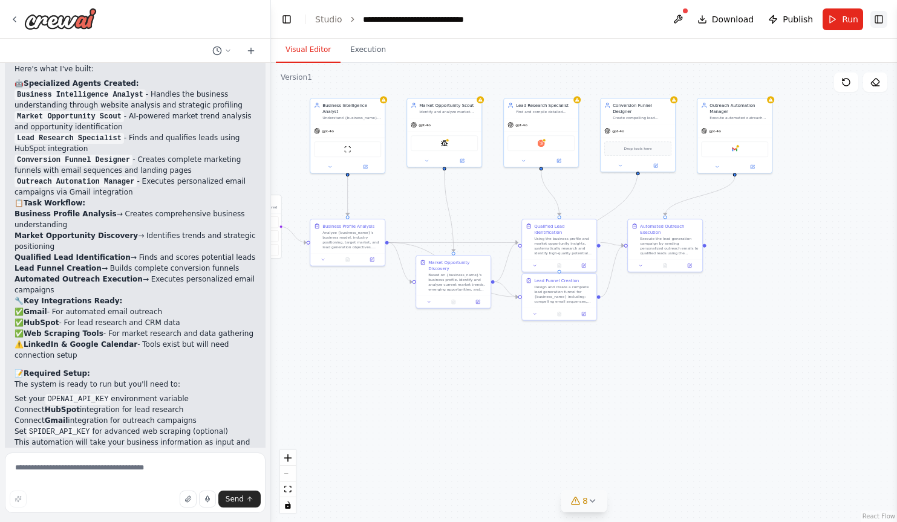
click at [879, 18] on button "Toggle Right Sidebar" at bounding box center [878, 19] width 17 height 17
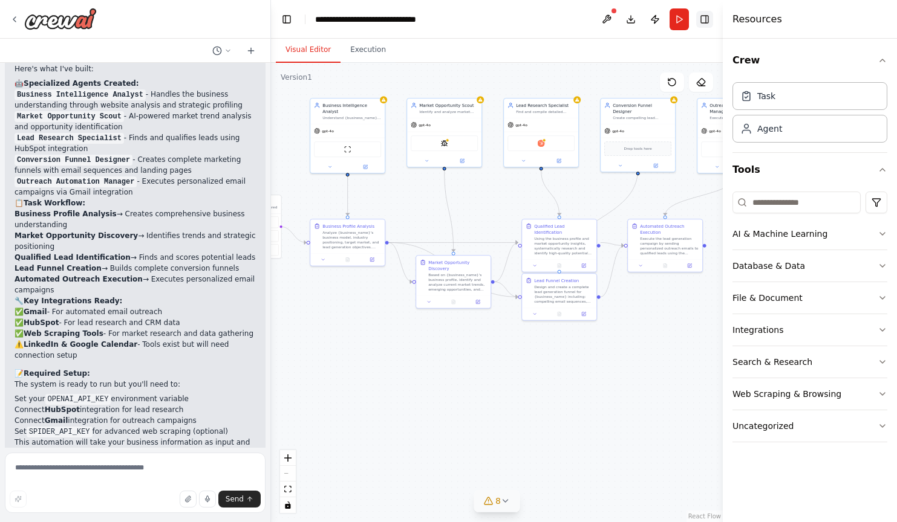
click at [707, 19] on button "Toggle Right Sidebar" at bounding box center [704, 19] width 17 height 17
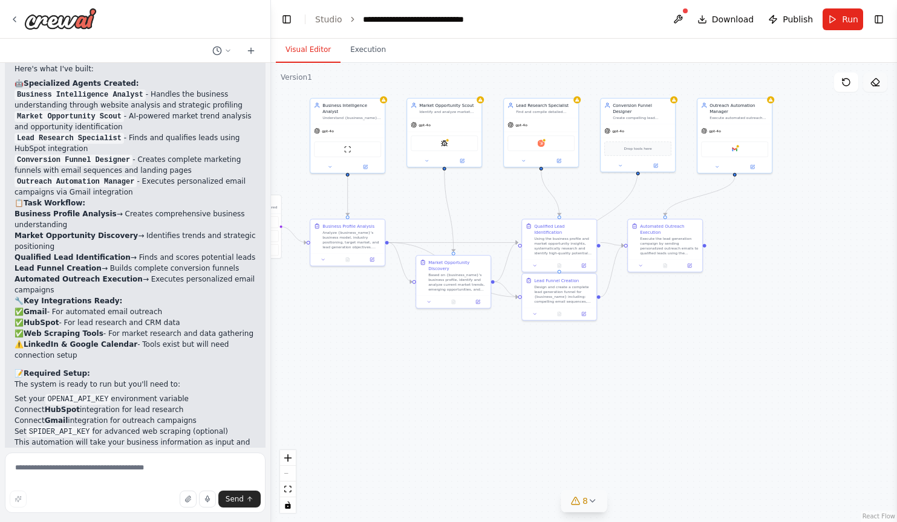
click at [874, 86] on icon at bounding box center [875, 82] width 10 height 10
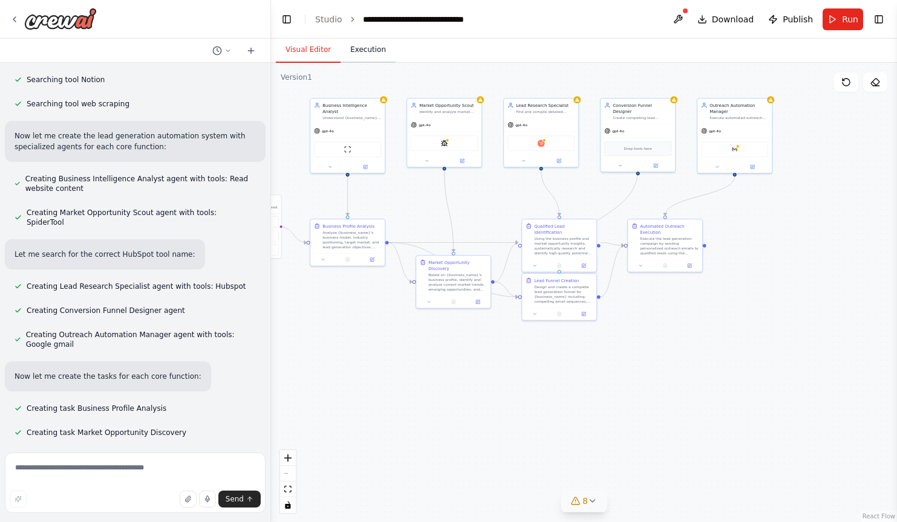
scroll to position [473, 0]
